Goal: Information Seeking & Learning: Learn about a topic

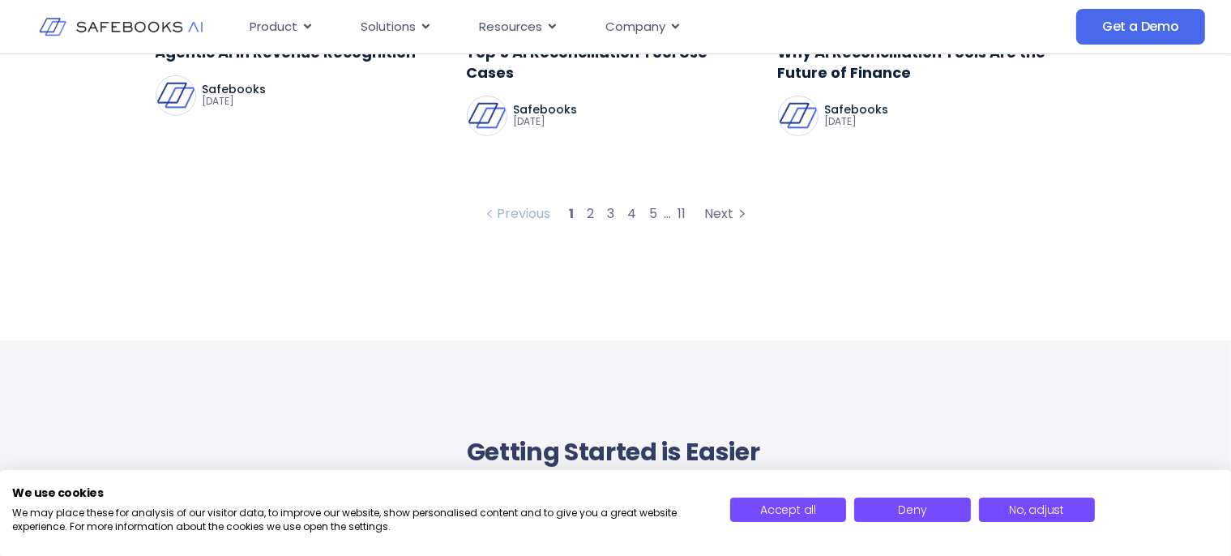
scroll to position [1454, 0]
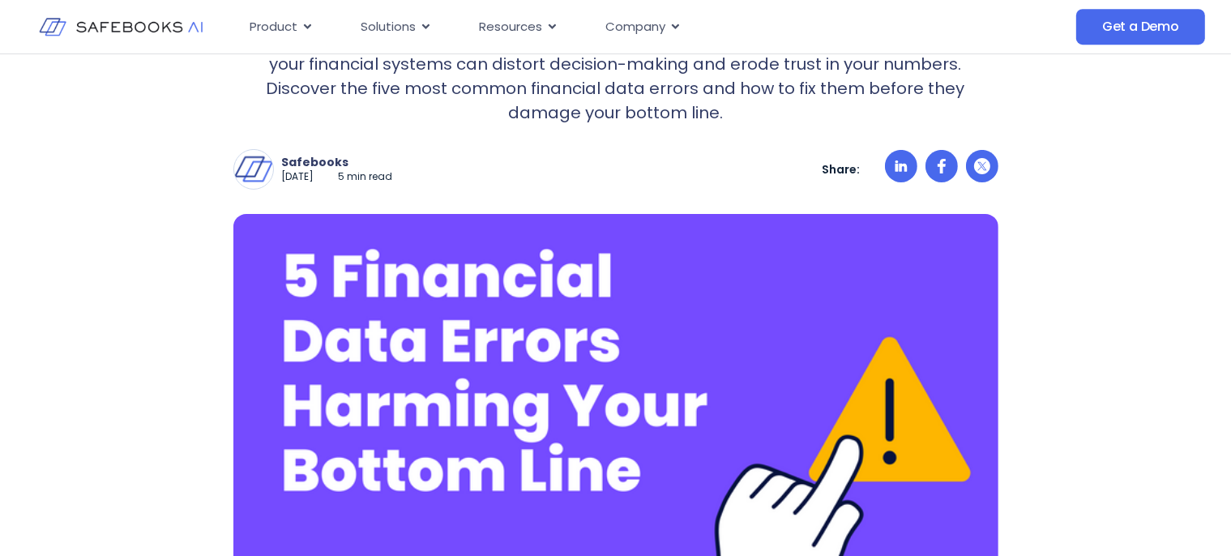
scroll to position [342, 0]
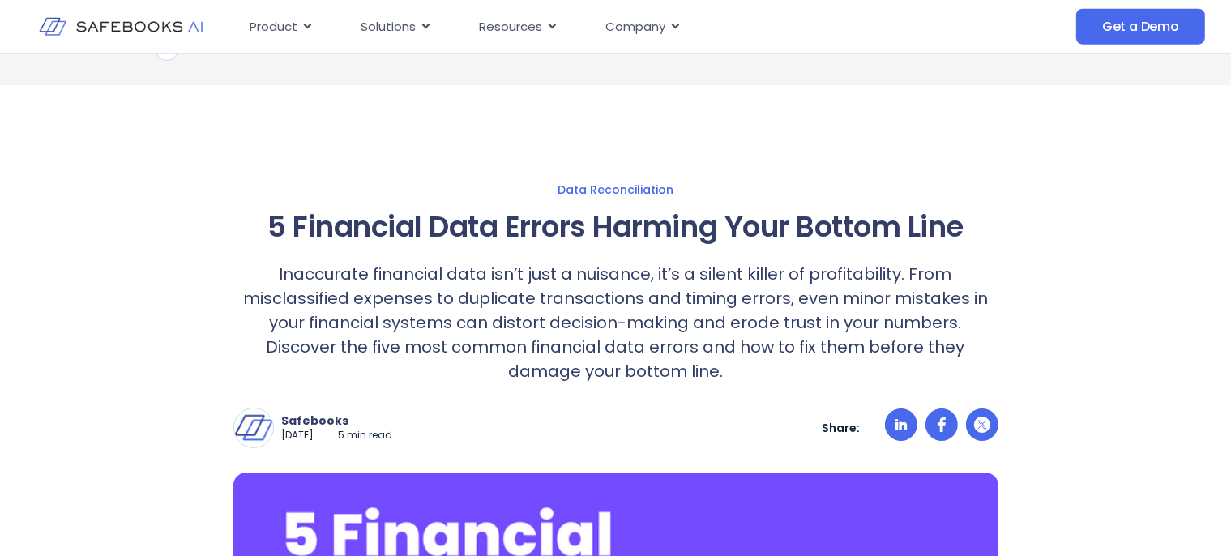
scroll to position [0, 0]
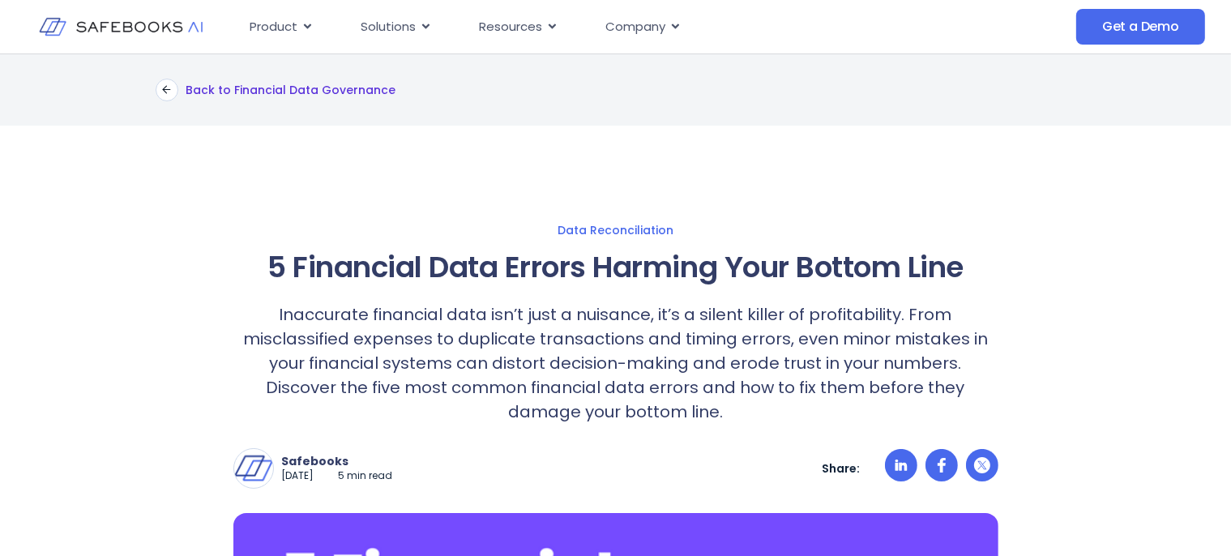
click at [303, 85] on p "Back to Financial Data Governance" at bounding box center [291, 90] width 210 height 15
click at [349, 86] on p "Back to Financial Data Governance" at bounding box center [291, 90] width 210 height 15
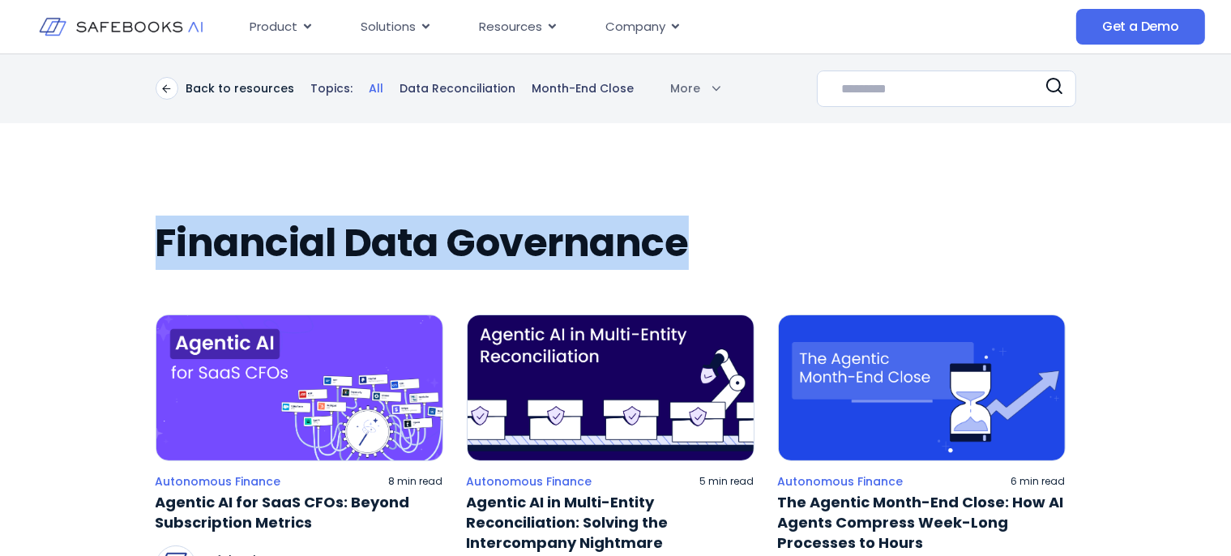
drag, startPoint x: 164, startPoint y: 235, endPoint x: 682, endPoint y: 254, distance: 518.8
click at [682, 254] on h2 "Financial Data Governance" at bounding box center [616, 242] width 920 height 45
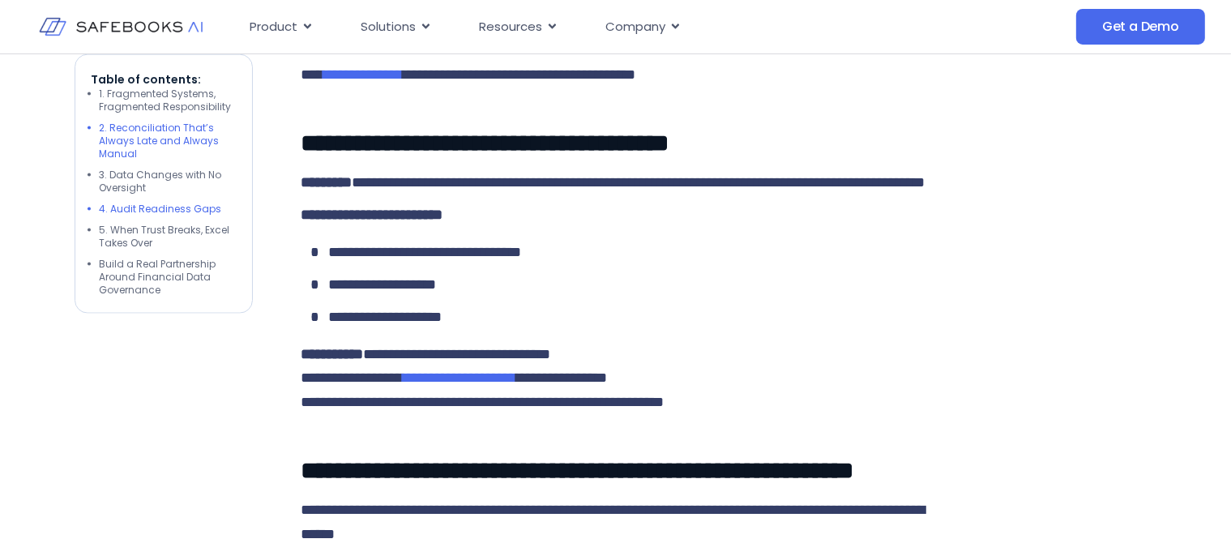
scroll to position [2395, 0]
